Goal: Use online tool/utility

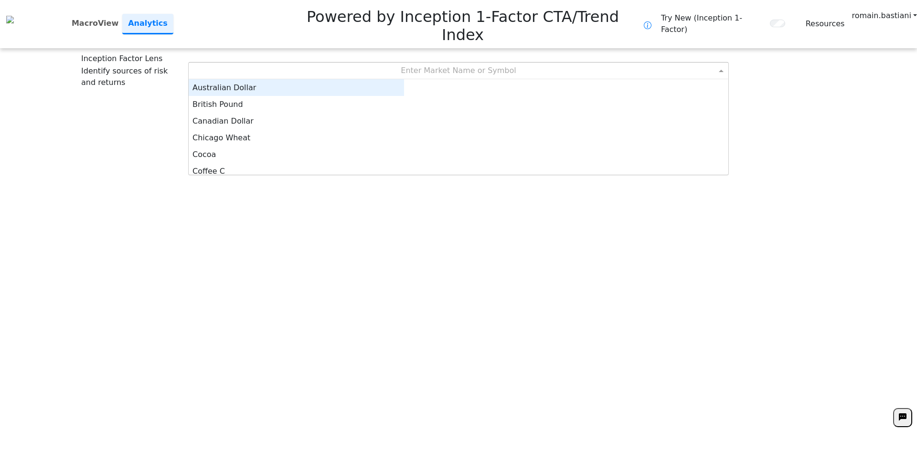
click at [407, 63] on div "Enter Market Name or Symbol" at bounding box center [459, 71] width 540 height 16
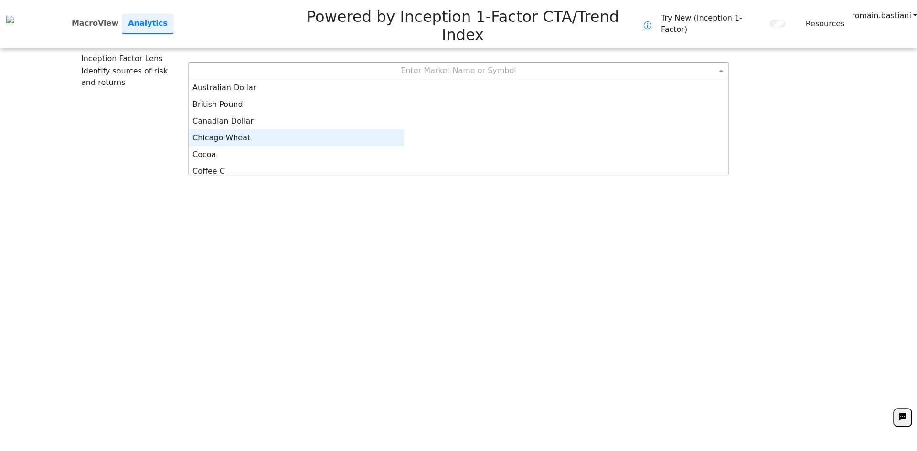
scroll to position [5, 0]
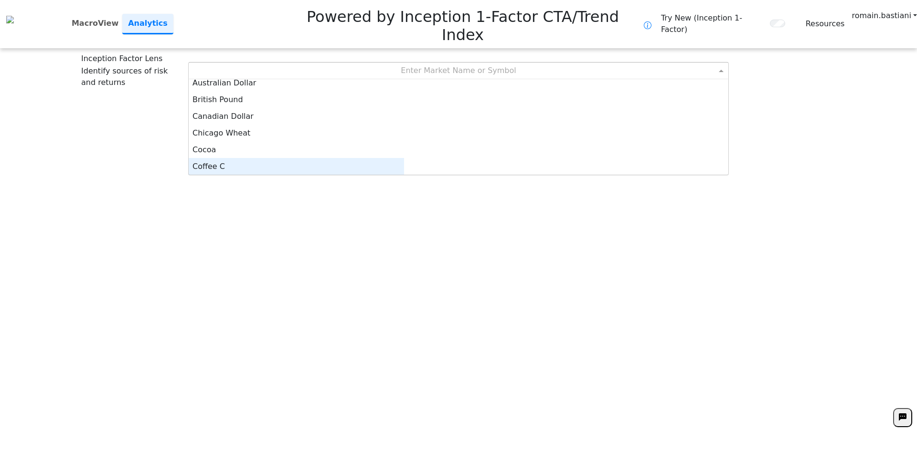
click at [394, 158] on div "Coffee C" at bounding box center [296, 166] width 215 height 17
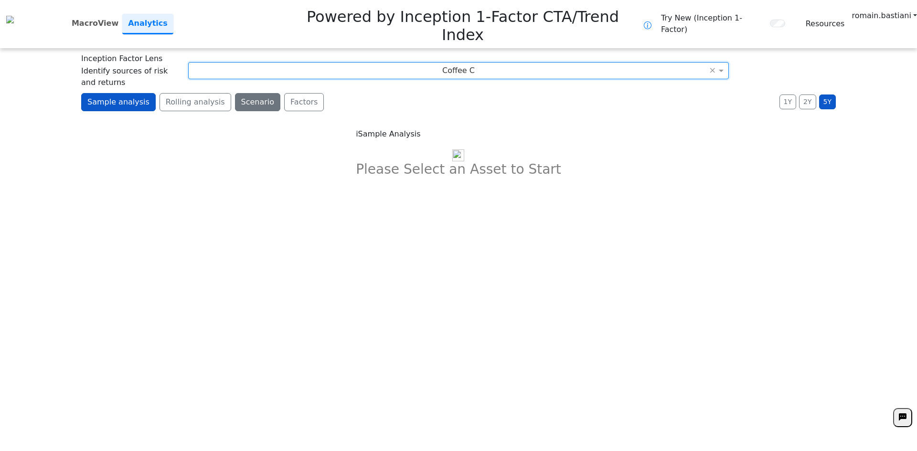
click at [239, 93] on button "Scenario" at bounding box center [258, 102] width 46 height 18
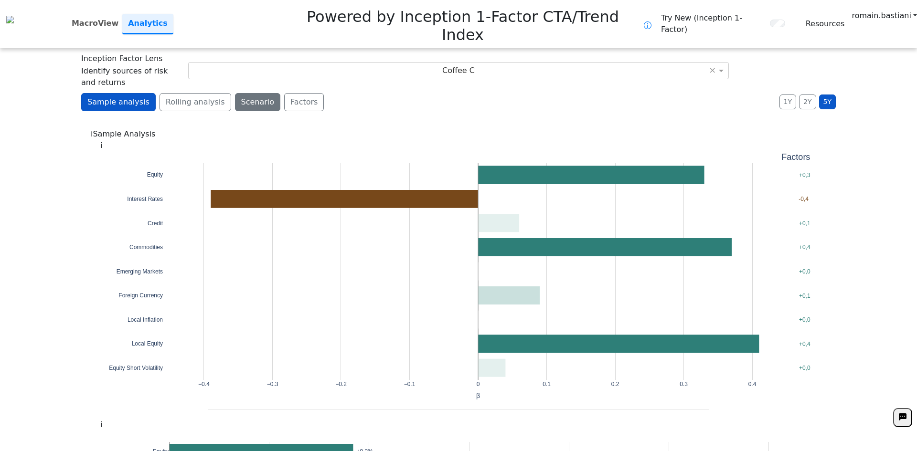
click at [235, 93] on button "Scenario" at bounding box center [258, 102] width 46 height 18
click at [239, 93] on button "Scenario" at bounding box center [258, 102] width 46 height 18
click at [188, 93] on button "Rolling analysis" at bounding box center [196, 102] width 72 height 18
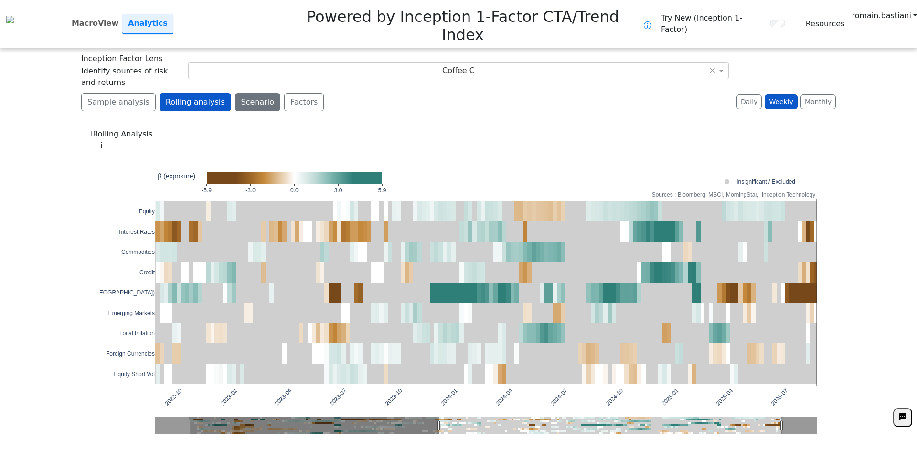
click at [237, 93] on button "Scenario" at bounding box center [258, 102] width 46 height 18
click at [284, 93] on button "Factors" at bounding box center [304, 102] width 40 height 18
click at [99, 93] on button "Sample analysis" at bounding box center [118, 102] width 75 height 18
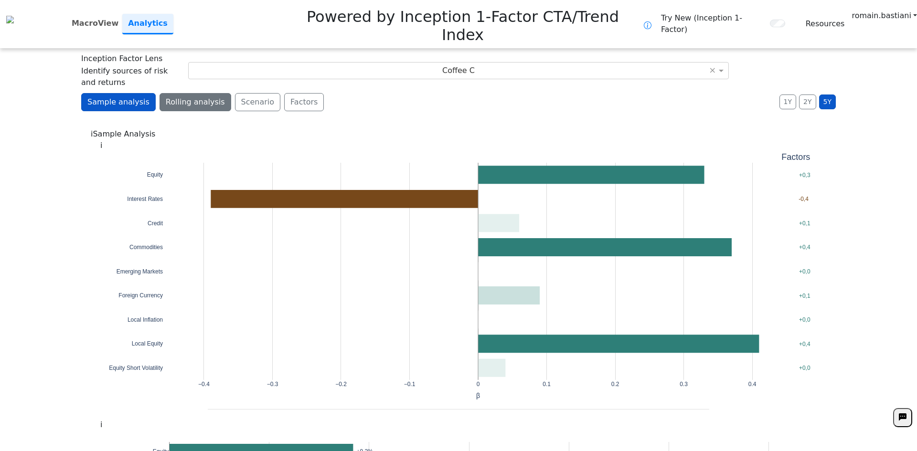
click at [210, 93] on button "Rolling analysis" at bounding box center [196, 102] width 72 height 18
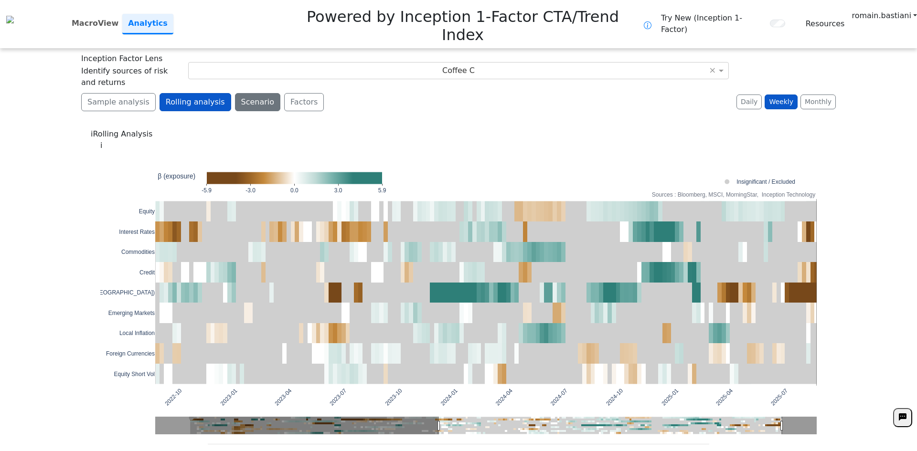
click at [247, 93] on button "Scenario" at bounding box center [258, 102] width 46 height 18
click at [284, 93] on button "Factors" at bounding box center [304, 102] width 40 height 18
click at [118, 93] on button "Sample analysis" at bounding box center [118, 102] width 75 height 18
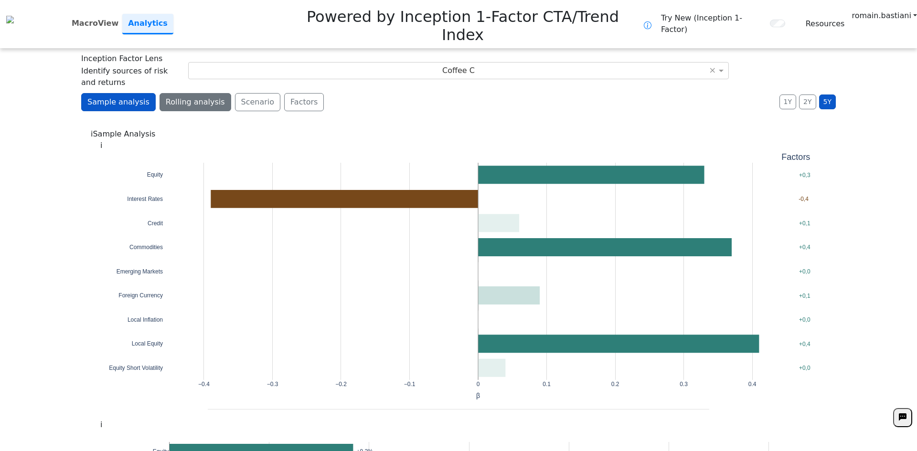
click at [182, 93] on button "Rolling analysis" at bounding box center [196, 102] width 72 height 18
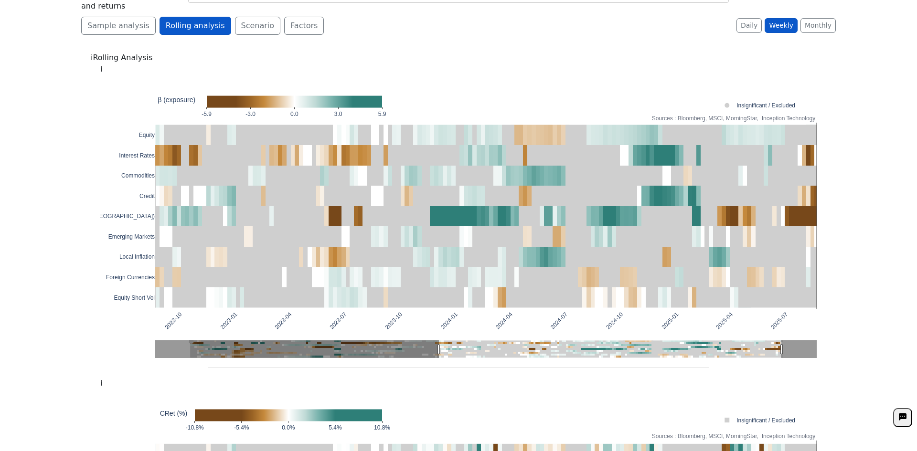
scroll to position [0, 0]
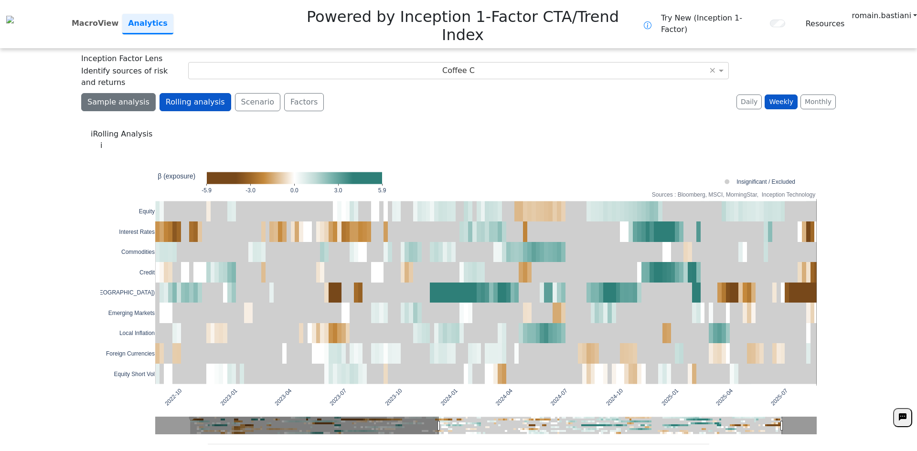
click at [105, 93] on button "Sample analysis" at bounding box center [118, 102] width 75 height 18
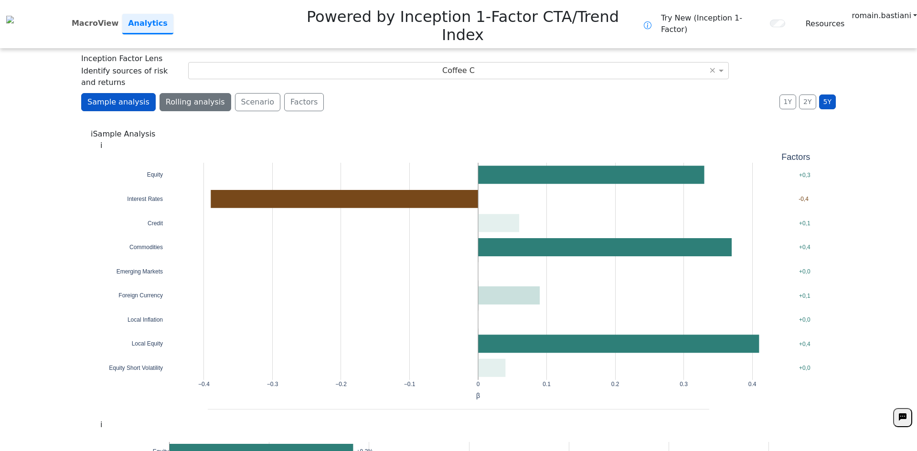
click at [190, 93] on button "Rolling analysis" at bounding box center [196, 102] width 72 height 18
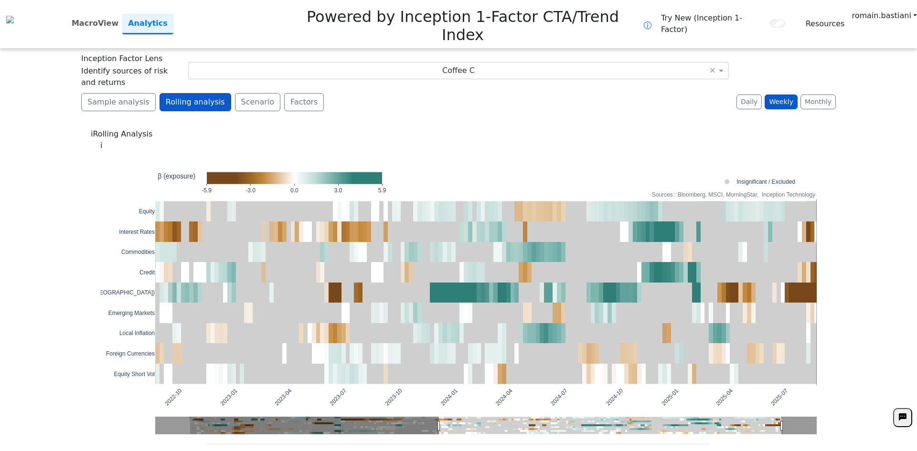
click at [833, 65] on div "**********" at bounding box center [458, 225] width 917 height 451
click at [827, 95] on button "Monthly" at bounding box center [817, 102] width 35 height 15
